Goal: Task Accomplishment & Management: Manage account settings

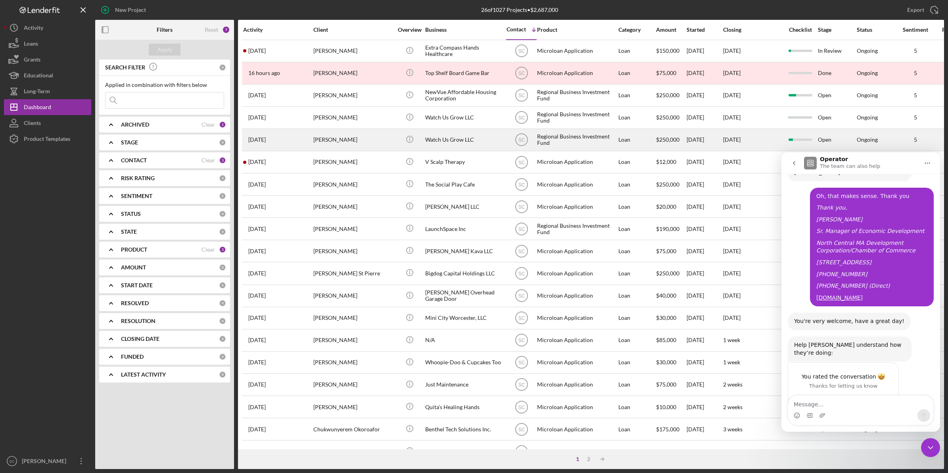
scroll to position [708, 0]
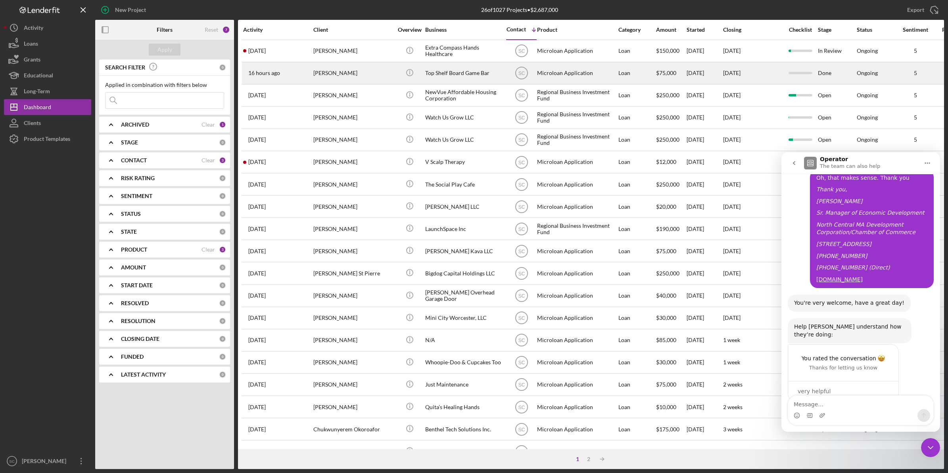
click at [363, 77] on div "[PERSON_NAME]" at bounding box center [352, 73] width 79 height 21
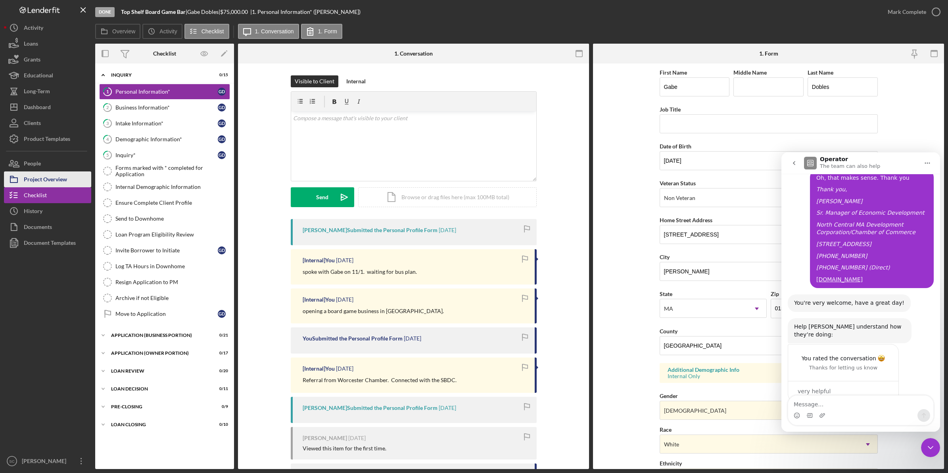
click at [66, 182] on div "Project Overview" at bounding box center [45, 180] width 43 height 18
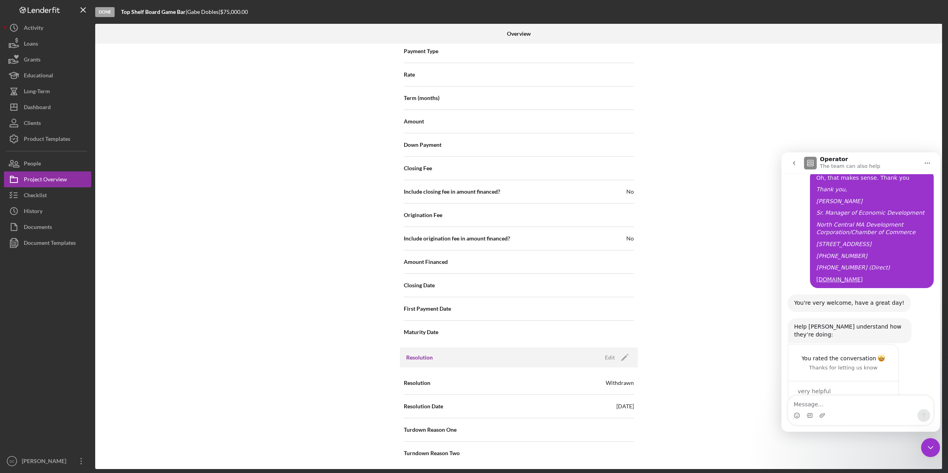
scroll to position [810, 0]
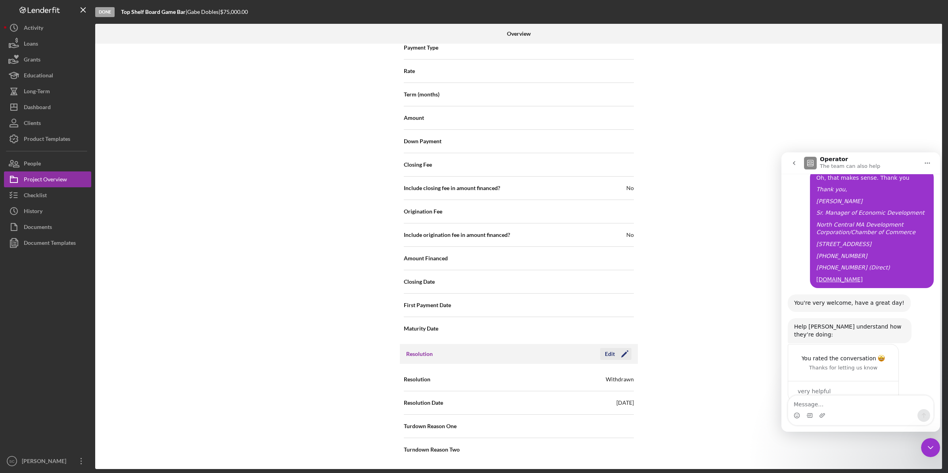
click at [621, 356] on icon "Icon/Edit" at bounding box center [625, 354] width 20 height 20
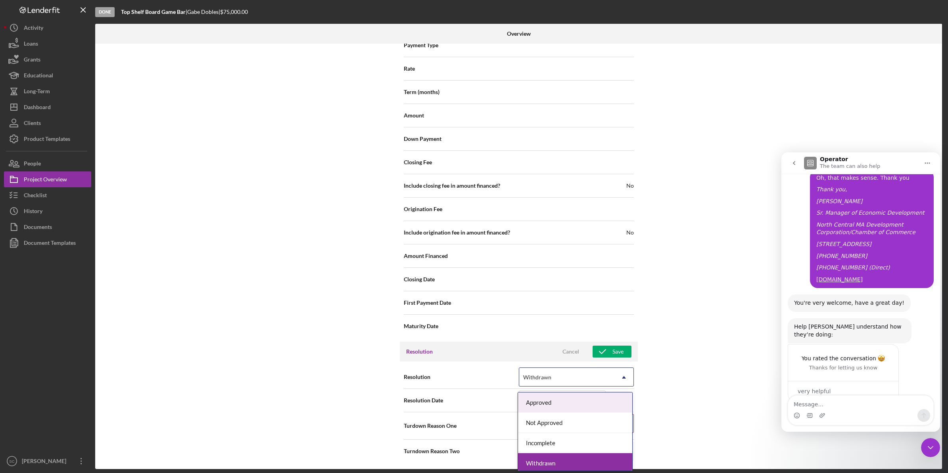
click at [599, 380] on div "Withdrawn" at bounding box center [566, 377] width 95 height 18
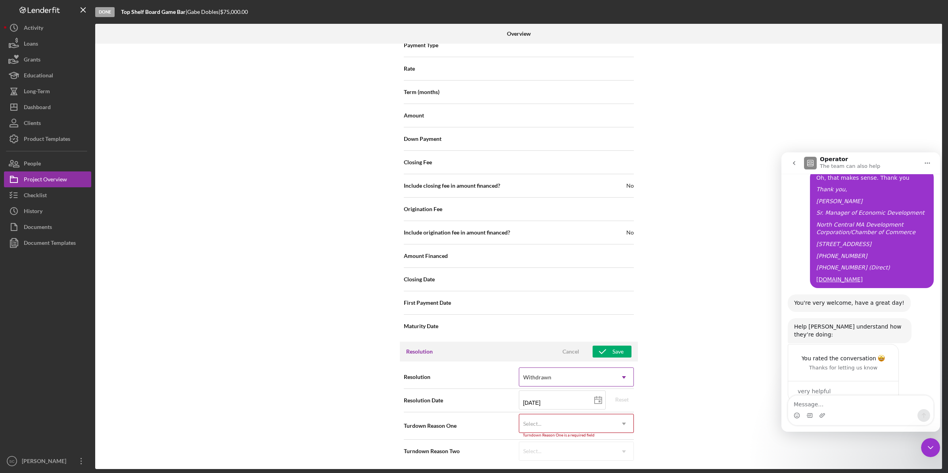
click at [578, 380] on div "Withdrawn" at bounding box center [566, 377] width 95 height 18
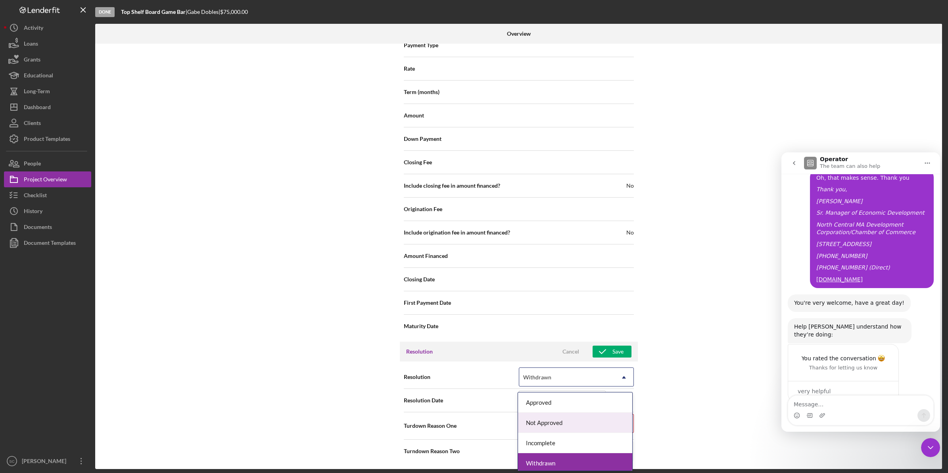
scroll to position [3, 0]
click at [550, 459] on div "Withdrawn" at bounding box center [575, 460] width 114 height 20
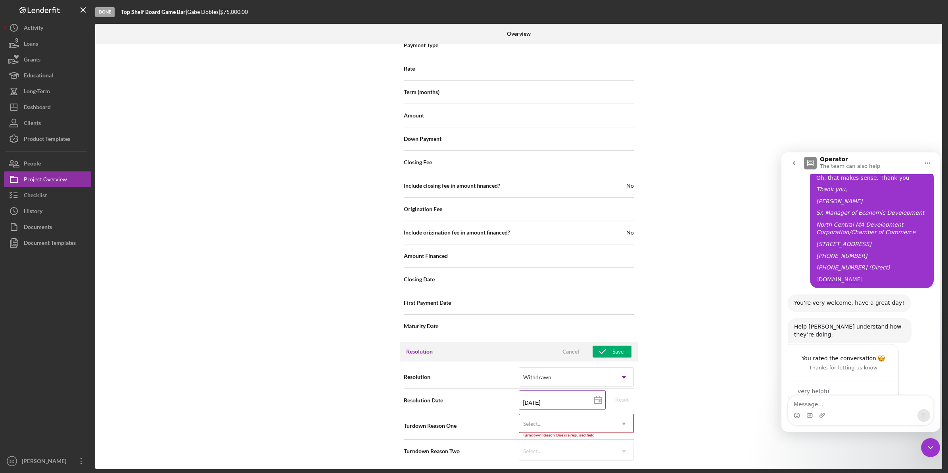
click at [599, 403] on icon at bounding box center [598, 400] width 20 height 20
drag, startPoint x: 571, startPoint y: 403, endPoint x: 502, endPoint y: 395, distance: 69.9
click at [502, 398] on div "Resolution Date [DATE] [DATE] Reset" at bounding box center [519, 400] width 230 height 20
click at [693, 394] on div "Internal Workflow Stage Done Icon/Dropdown Arrow Archive (can unarchive later i…" at bounding box center [518, 256] width 847 height 425
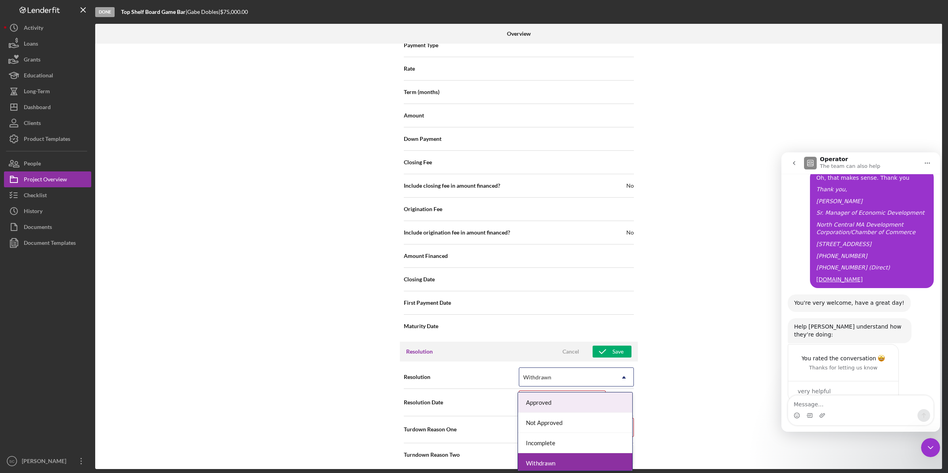
drag, startPoint x: 569, startPoint y: 381, endPoint x: 537, endPoint y: 380, distance: 32.6
click at [524, 377] on div "Withdrawn" at bounding box center [566, 377] width 95 height 18
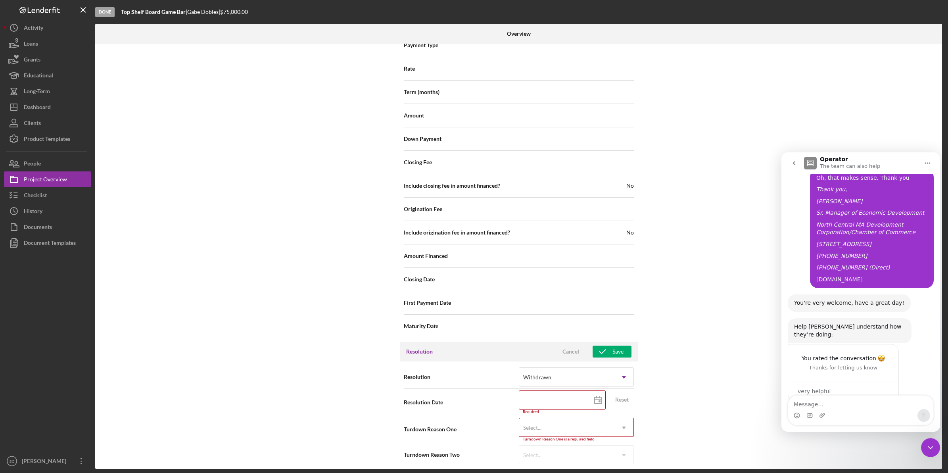
drag, startPoint x: 550, startPoint y: 378, endPoint x: 516, endPoint y: 382, distance: 34.3
click at [516, 382] on div "Resolution Withdrawn Icon/Dropdown Arrow" at bounding box center [519, 377] width 230 height 20
click at [564, 355] on div "Cancel" at bounding box center [570, 351] width 17 height 12
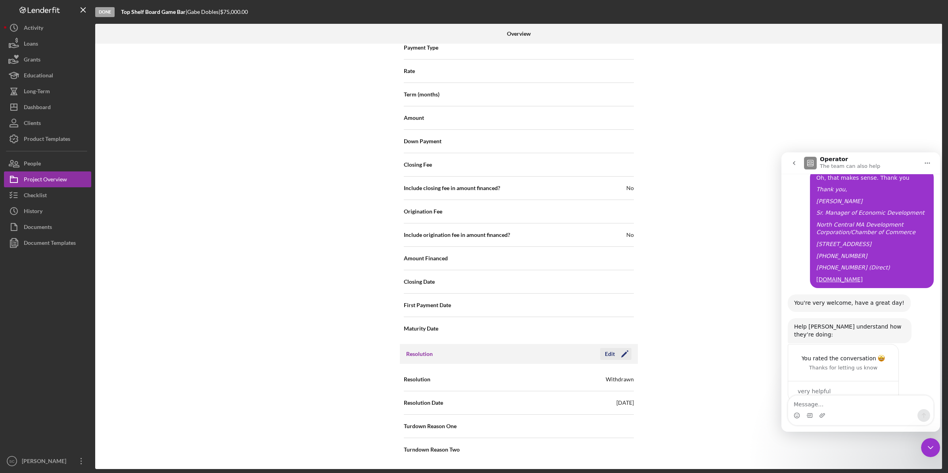
click at [625, 355] on icon "Icon/Edit" at bounding box center [625, 354] width 20 height 20
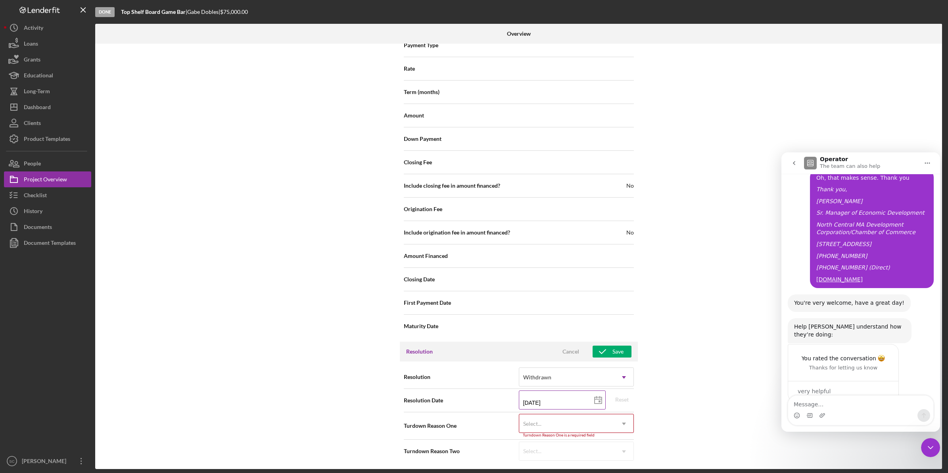
scroll to position [814, 0]
click at [560, 371] on div "Withdrawn" at bounding box center [566, 375] width 95 height 18
click at [673, 419] on div "Internal Workflow Stage Done Icon/Dropdown Arrow Archive (can unarchive later i…" at bounding box center [518, 256] width 847 height 425
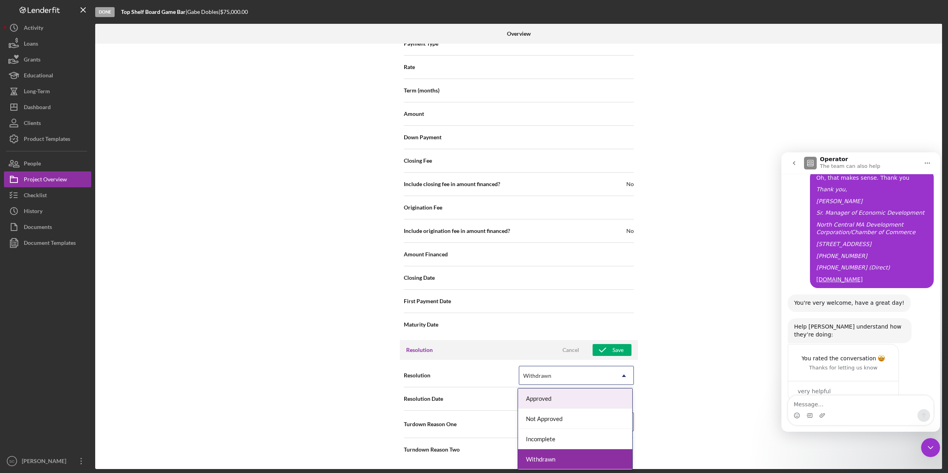
click at [623, 373] on icon "Icon/Dropdown Arrow" at bounding box center [623, 375] width 19 height 19
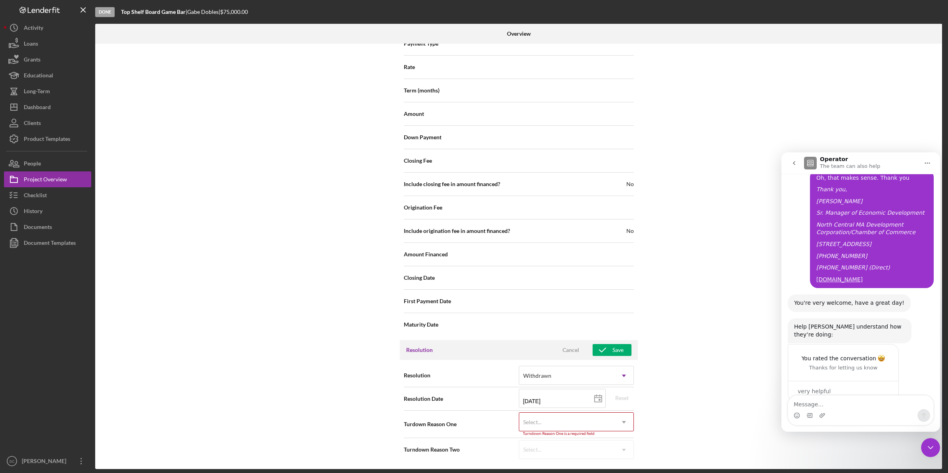
click at [683, 303] on div "Internal Workflow Stage Done Icon/Dropdown Arrow Archive (can unarchive later i…" at bounding box center [518, 256] width 847 height 425
click at [677, 337] on div "Internal Workflow Stage Done Icon/Dropdown Arrow Archive (can unarchive later i…" at bounding box center [518, 256] width 847 height 425
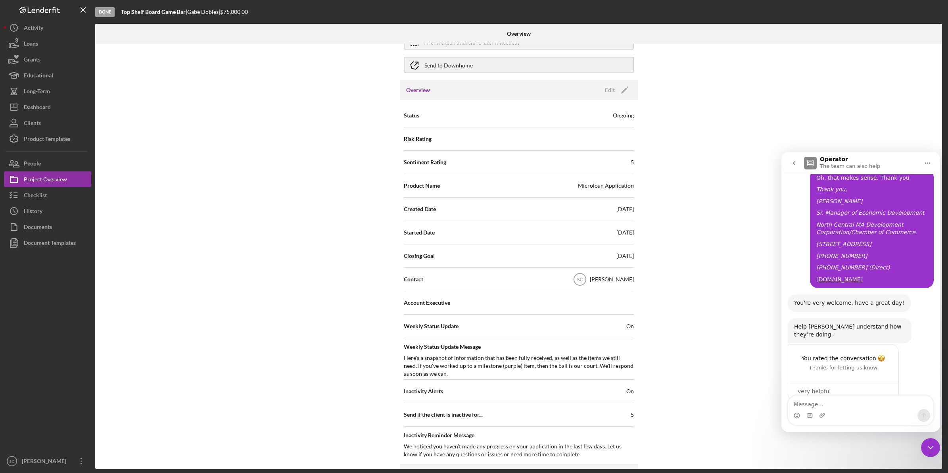
scroll to position [0, 0]
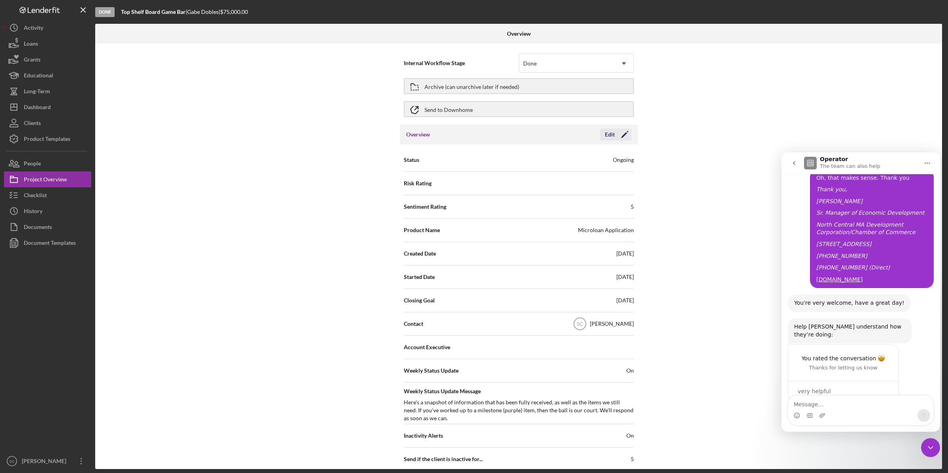
click at [629, 130] on icon "Icon/Edit" at bounding box center [625, 135] width 20 height 20
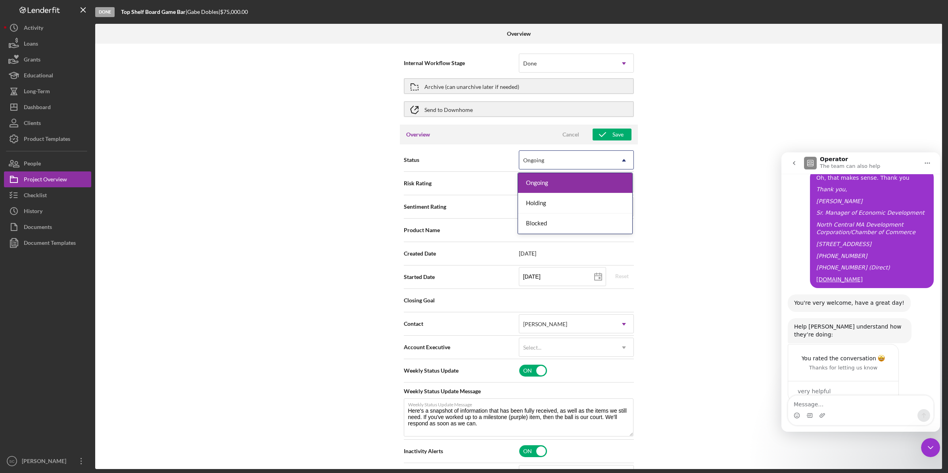
click at [575, 167] on div "Ongoing" at bounding box center [566, 160] width 95 height 18
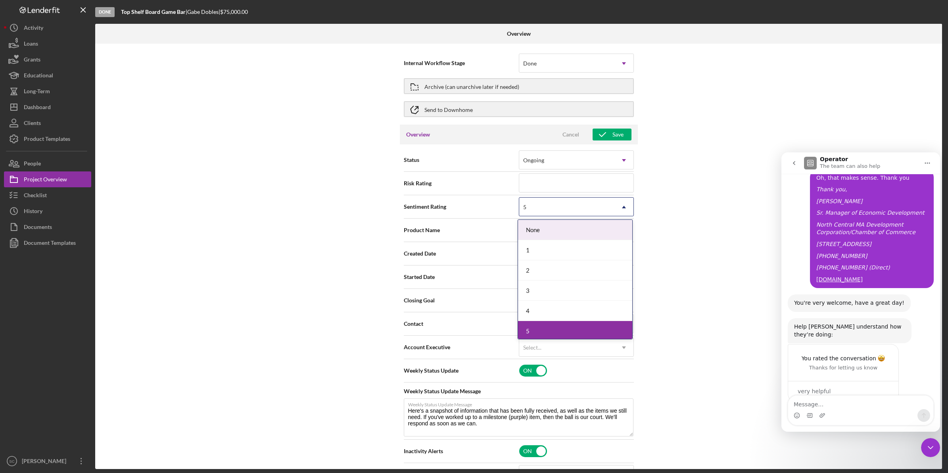
click at [556, 209] on div "5" at bounding box center [566, 207] width 95 height 18
click at [544, 251] on div "1" at bounding box center [575, 250] width 114 height 20
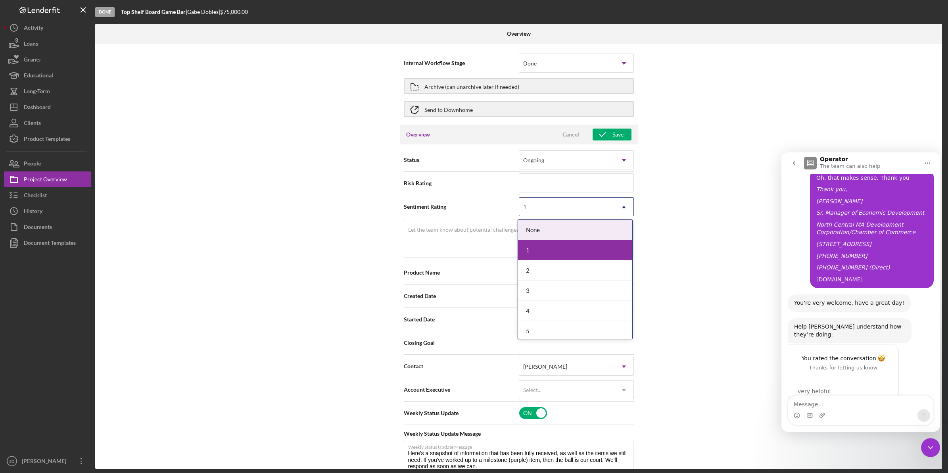
click at [562, 206] on div "1" at bounding box center [566, 207] width 95 height 18
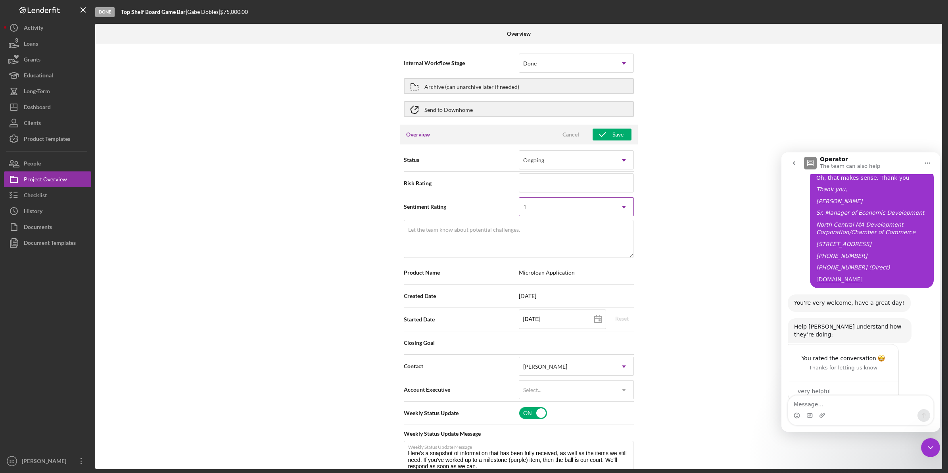
click at [562, 206] on div "1" at bounding box center [566, 207] width 95 height 18
click at [663, 274] on div "Internal Workflow Stage Done Icon/Dropdown Arrow Archive (can unarchive later i…" at bounding box center [518, 256] width 847 height 425
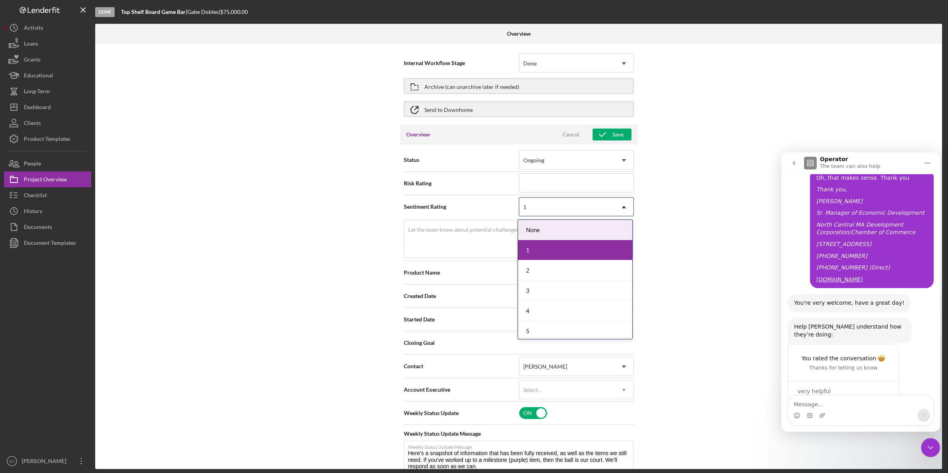
click at [554, 209] on div "1" at bounding box center [566, 207] width 95 height 18
click at [537, 234] on div "None" at bounding box center [575, 230] width 114 height 20
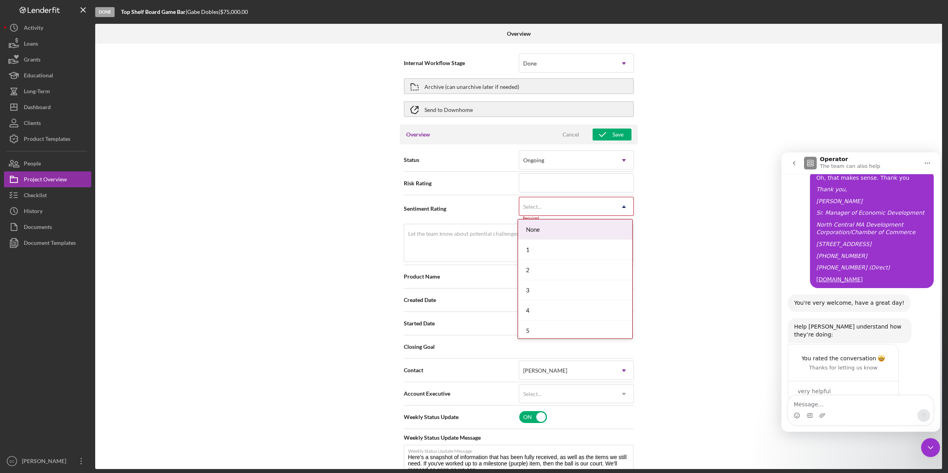
click at [543, 210] on div "Select..." at bounding box center [566, 207] width 95 height 18
click at [537, 253] on div "1" at bounding box center [575, 250] width 114 height 20
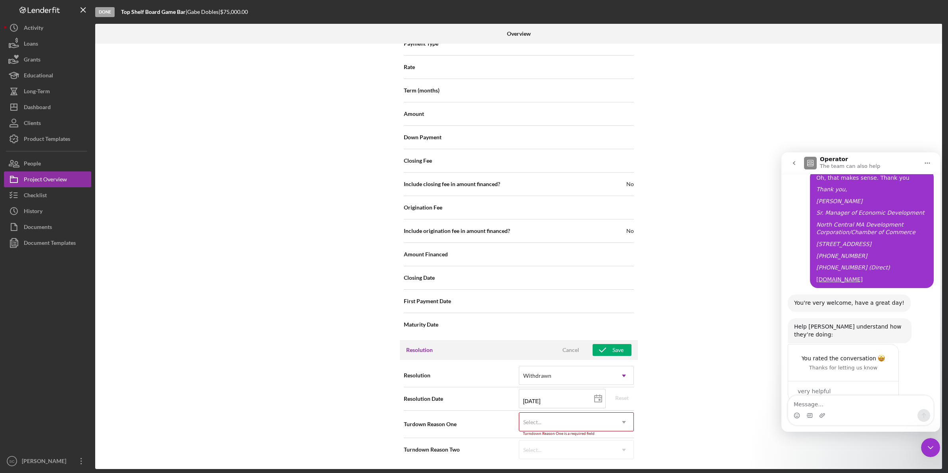
scroll to position [897, 0]
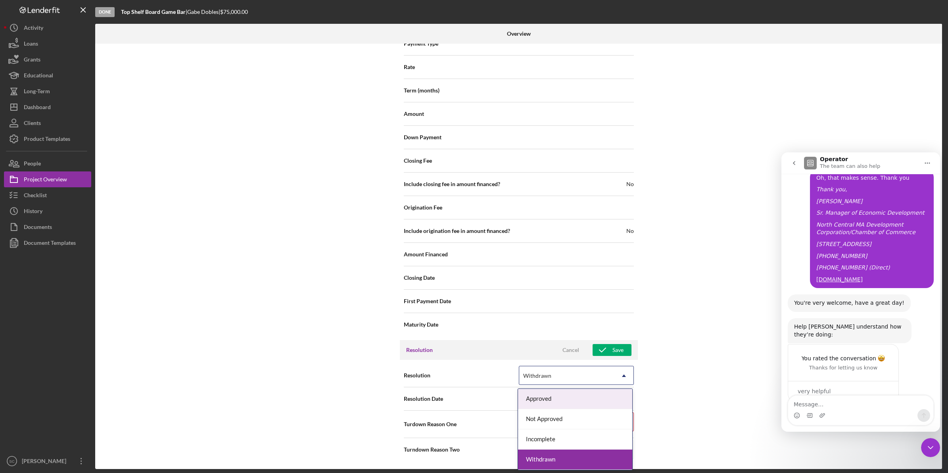
click at [552, 380] on div "Withdrawn" at bounding box center [566, 375] width 95 height 18
click at [548, 424] on div "Not Approved" at bounding box center [575, 419] width 114 height 20
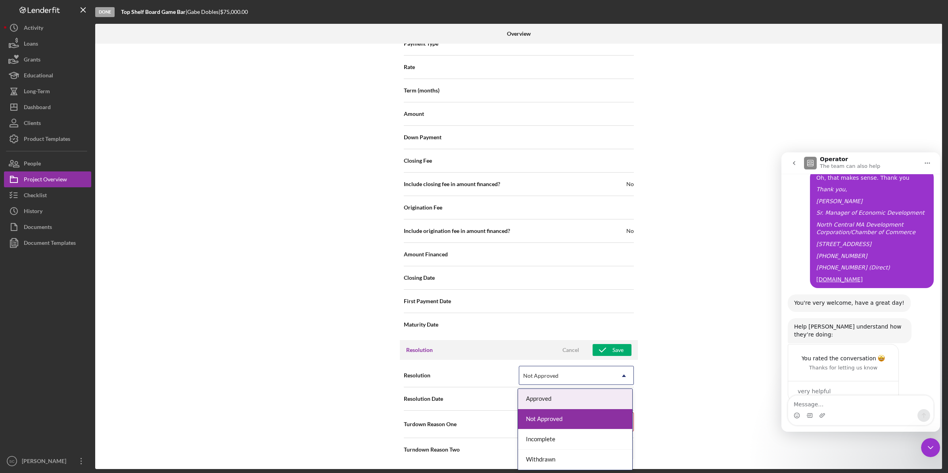
click at [562, 373] on div "Not Approved" at bounding box center [566, 375] width 95 height 18
click at [556, 441] on div "Incomplete" at bounding box center [575, 439] width 114 height 20
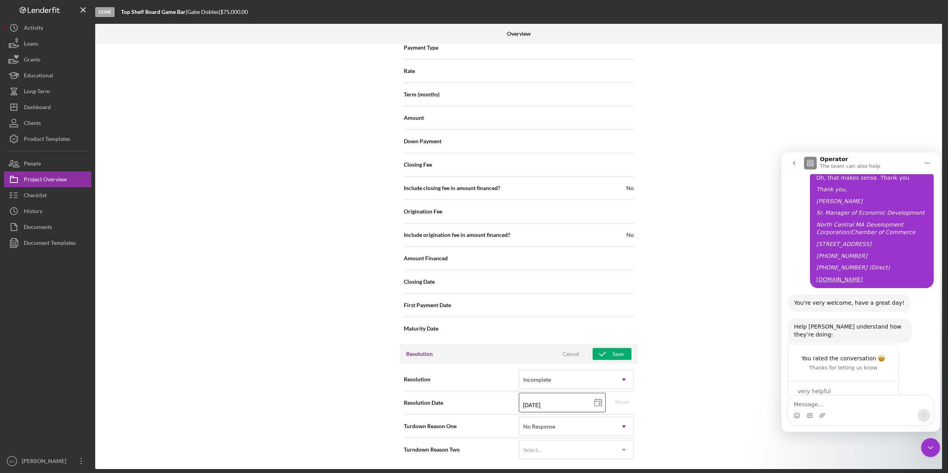
drag, startPoint x: 571, startPoint y: 404, endPoint x: 506, endPoint y: 393, distance: 65.9
click at [506, 393] on div "Resolution Date [DATE] [DATE] Reset" at bounding box center [519, 403] width 230 height 20
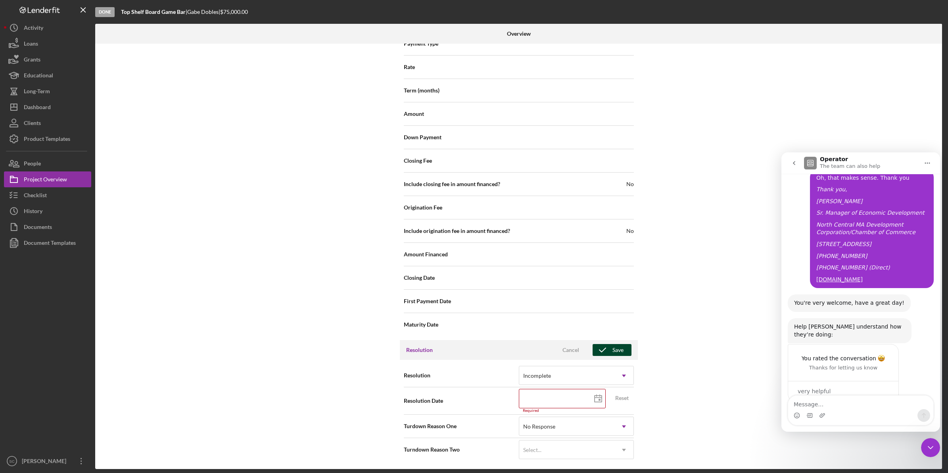
click at [616, 354] on div "Save" at bounding box center [617, 350] width 11 height 12
click at [609, 354] on icon "button" at bounding box center [603, 350] width 20 height 20
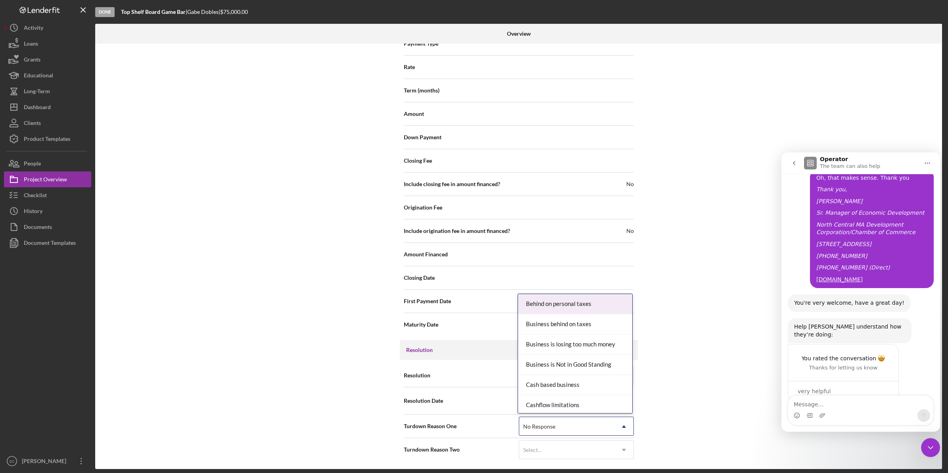
click at [554, 423] on div "No Response" at bounding box center [566, 426] width 95 height 18
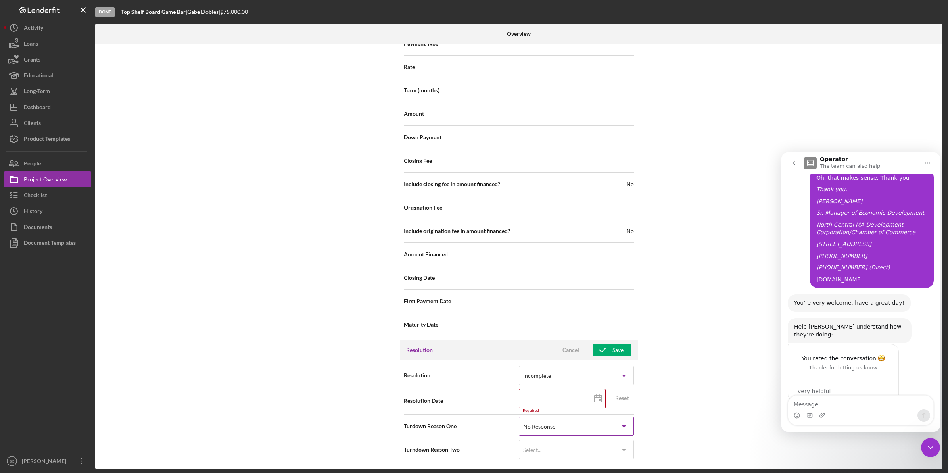
click at [554, 423] on div "No Response" at bounding box center [566, 426] width 95 height 18
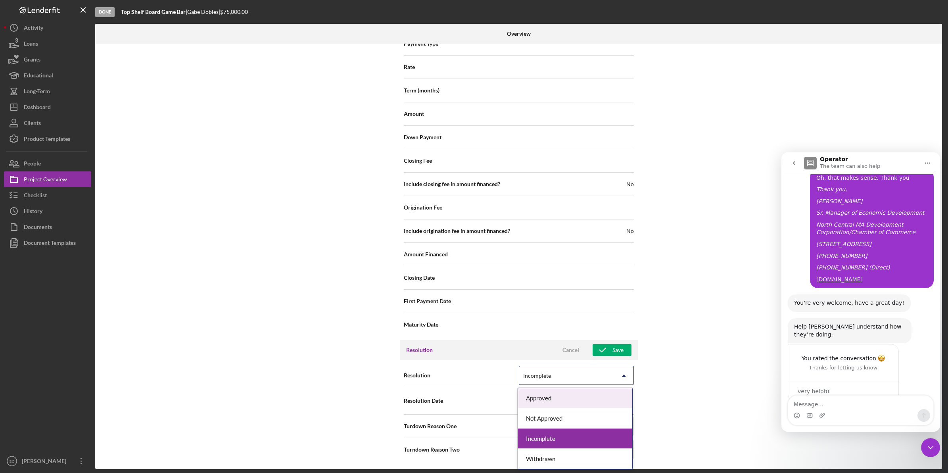
click at [560, 375] on div "Incomplete" at bounding box center [566, 375] width 95 height 18
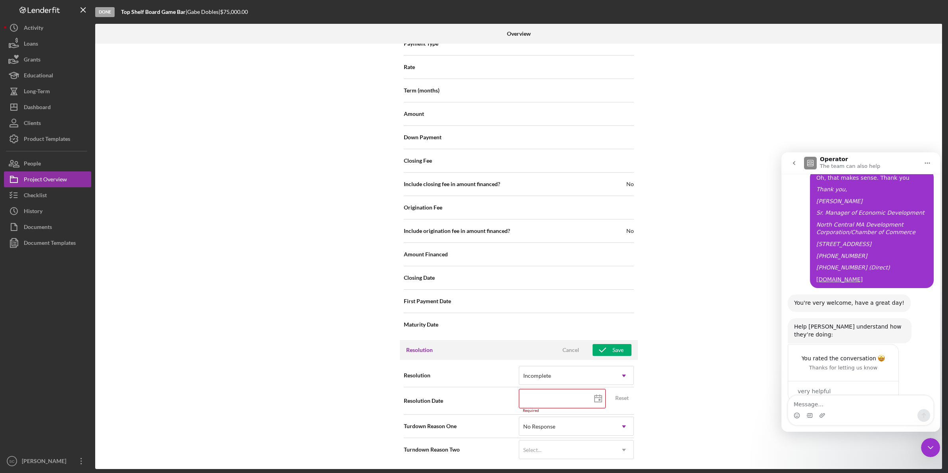
click at [936, 445] on div "Close Intercom Messenger" at bounding box center [930, 447] width 19 height 19
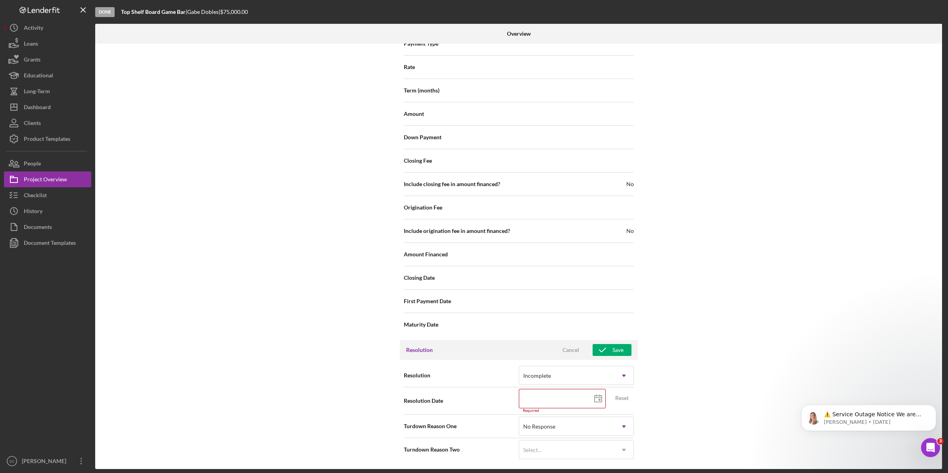
scroll to position [708, 0]
drag, startPoint x: 937, startPoint y: 408, endPoint x: 931, endPoint y: 460, distance: 52.6
click at [931, 439] on body "⚠️ Service Outage Notice We are currently experiencing an unexpected outage aff…" at bounding box center [868, 419] width 152 height 57
drag, startPoint x: 940, startPoint y: 343, endPoint x: 146, endPoint y: 71, distance: 839.9
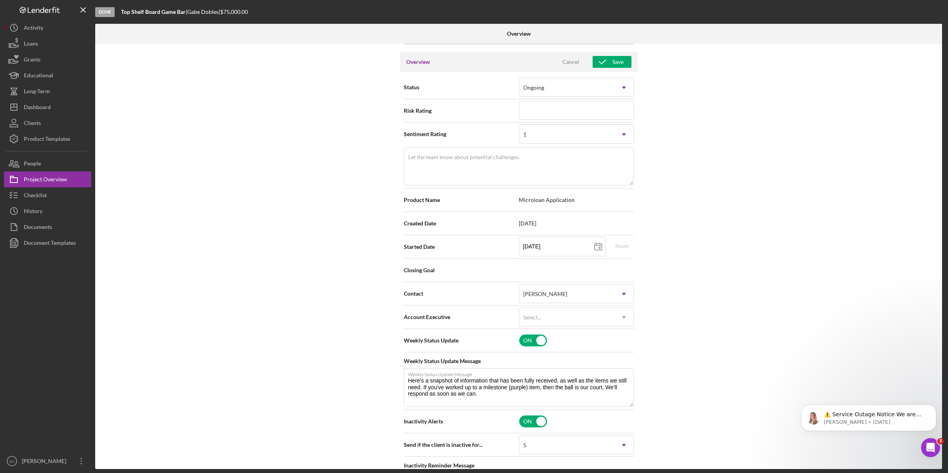
scroll to position [0, 0]
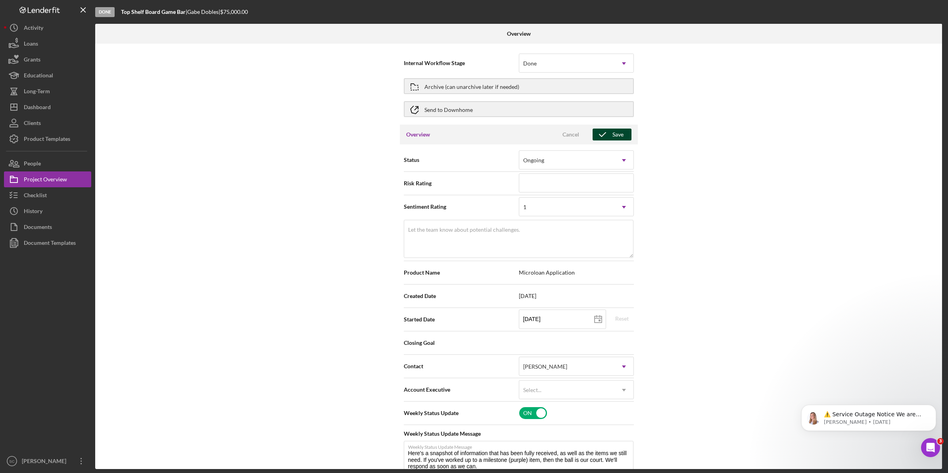
click at [614, 138] on div "Save" at bounding box center [617, 134] width 11 height 12
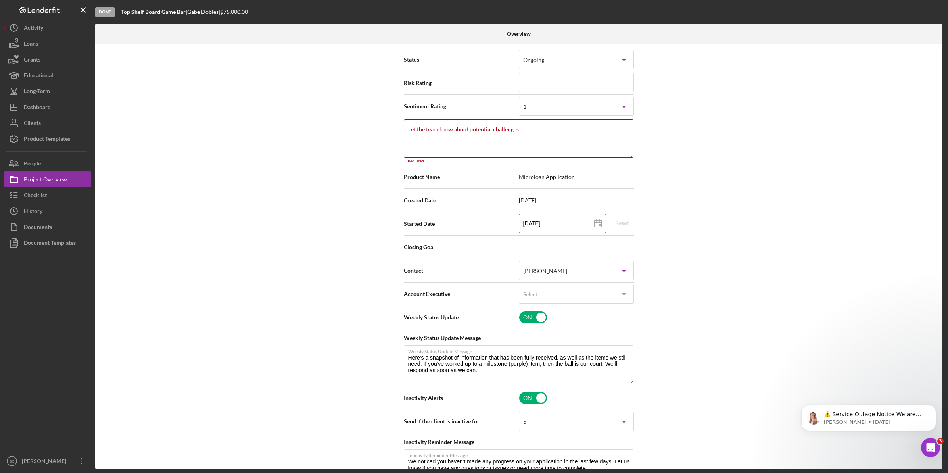
scroll to position [77, 0]
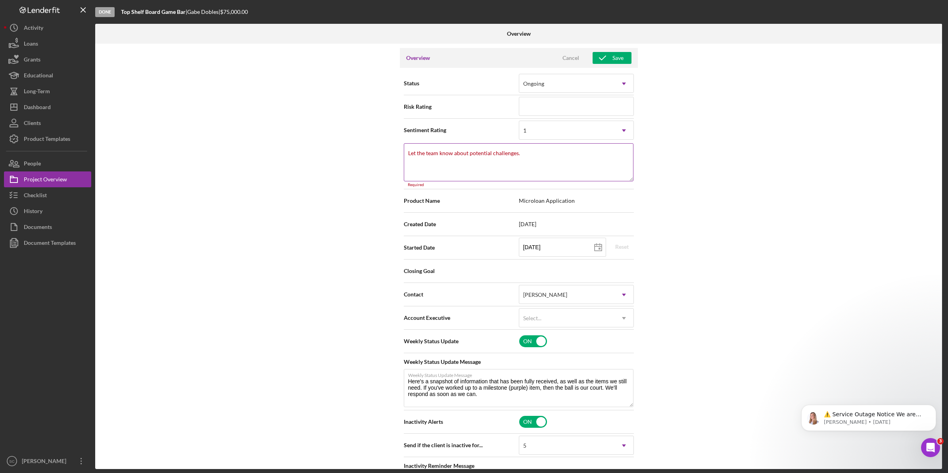
click at [412, 152] on label "Let the team know about potential challenges." at bounding box center [464, 153] width 112 height 6
click at [412, 152] on textarea "Let the team know about potential challenges." at bounding box center [519, 162] width 230 height 38
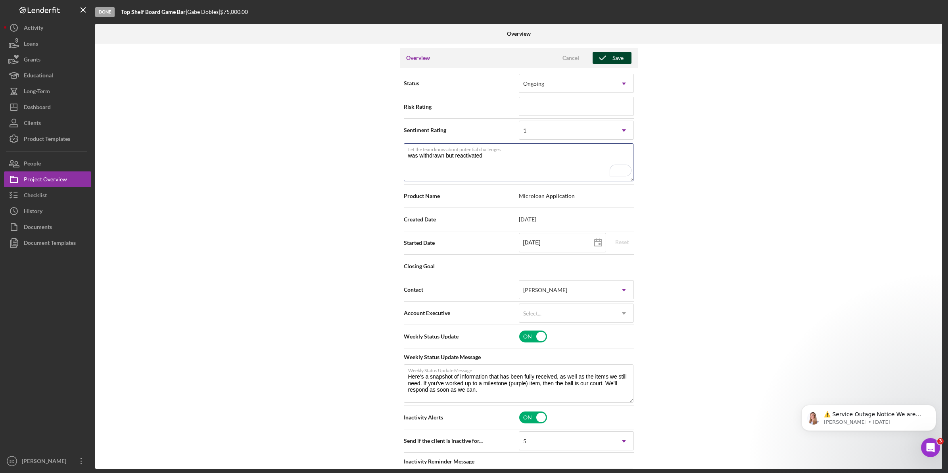
type textarea "was withdrawn but reactivated"
click at [610, 52] on icon "button" at bounding box center [603, 58] width 20 height 20
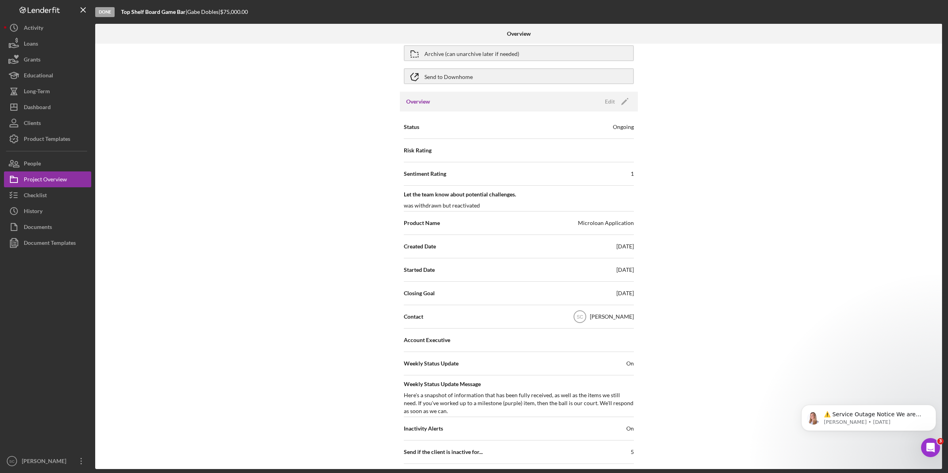
scroll to position [0, 0]
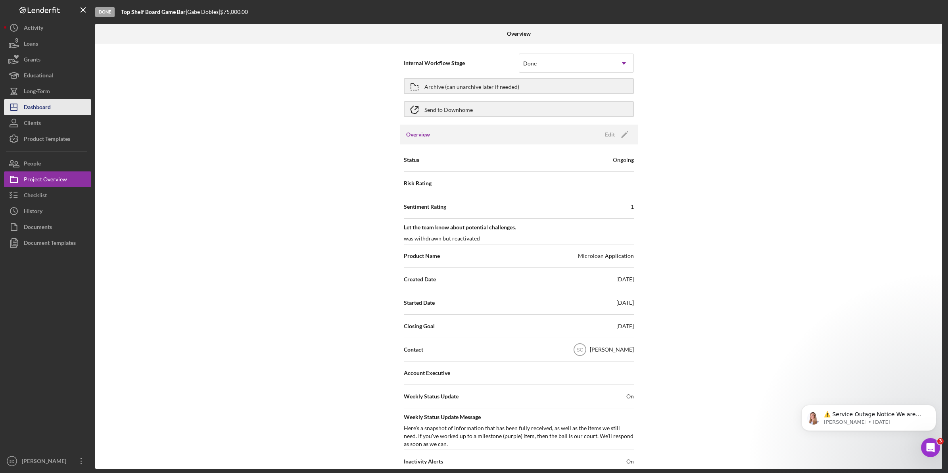
click at [52, 110] on button "Icon/Dashboard Dashboard" at bounding box center [47, 107] width 87 height 16
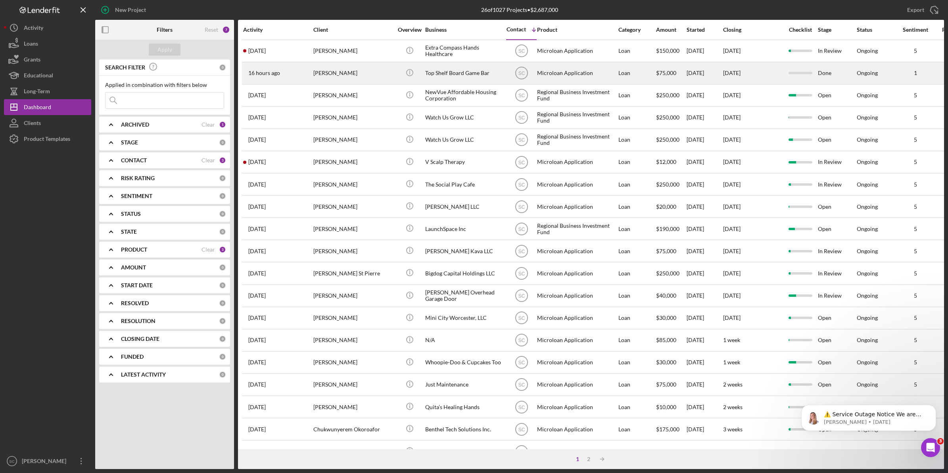
click at [374, 76] on div "[PERSON_NAME]" at bounding box center [352, 73] width 79 height 21
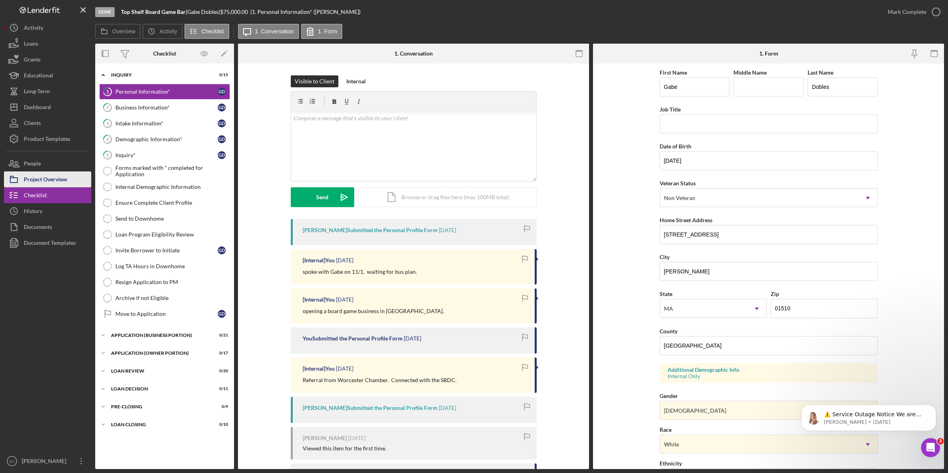
click at [29, 181] on div "Project Overview" at bounding box center [45, 180] width 43 height 18
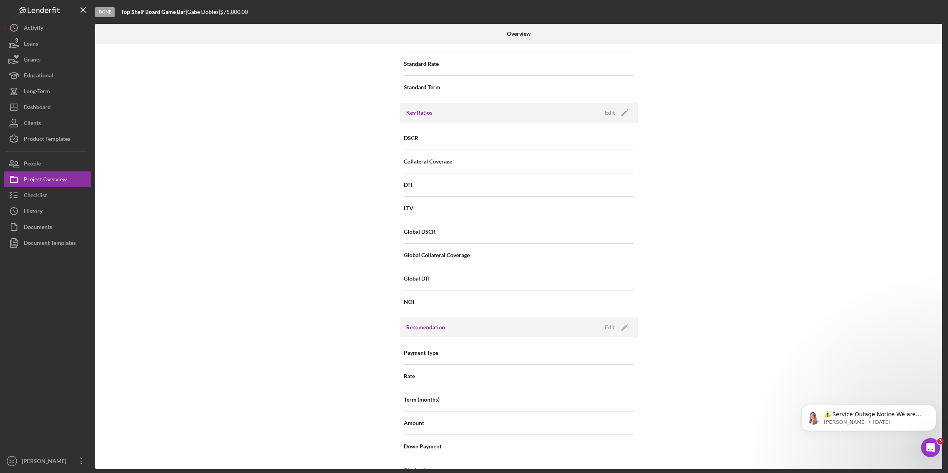
scroll to position [341, 0]
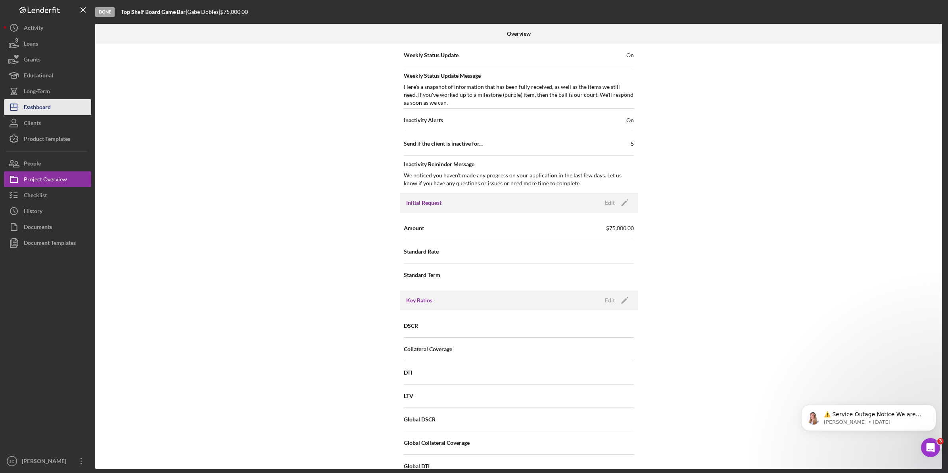
click at [49, 113] on div "Dashboard" at bounding box center [37, 108] width 27 height 18
